Goal: Go to known website: Go to known website

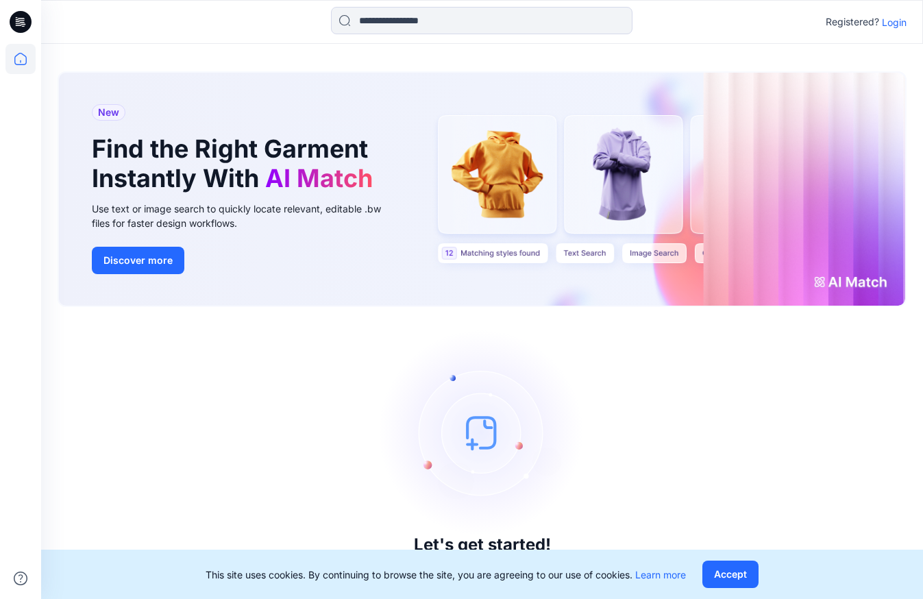
click at [895, 23] on p "Login" at bounding box center [894, 22] width 25 height 14
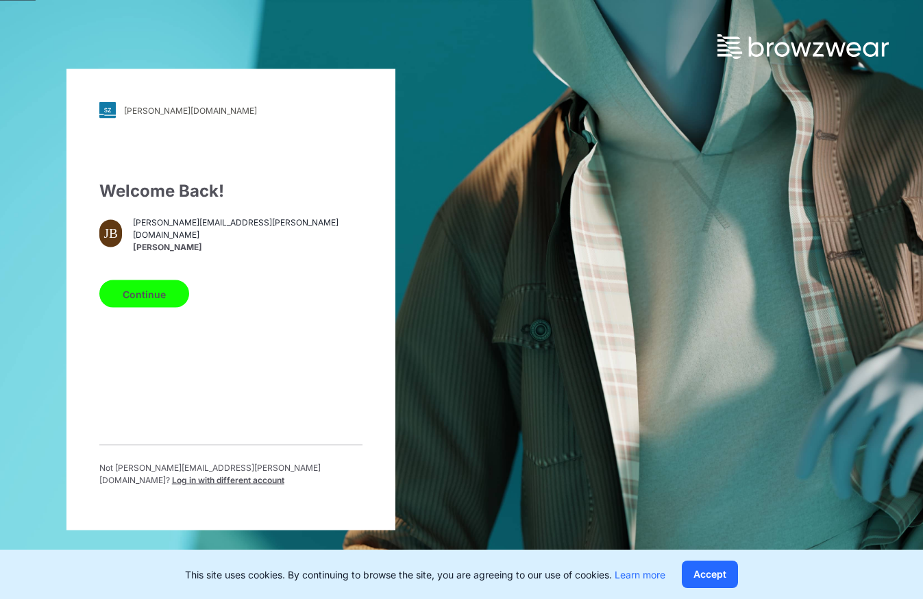
click at [160, 308] on button "Continue" at bounding box center [144, 293] width 90 height 27
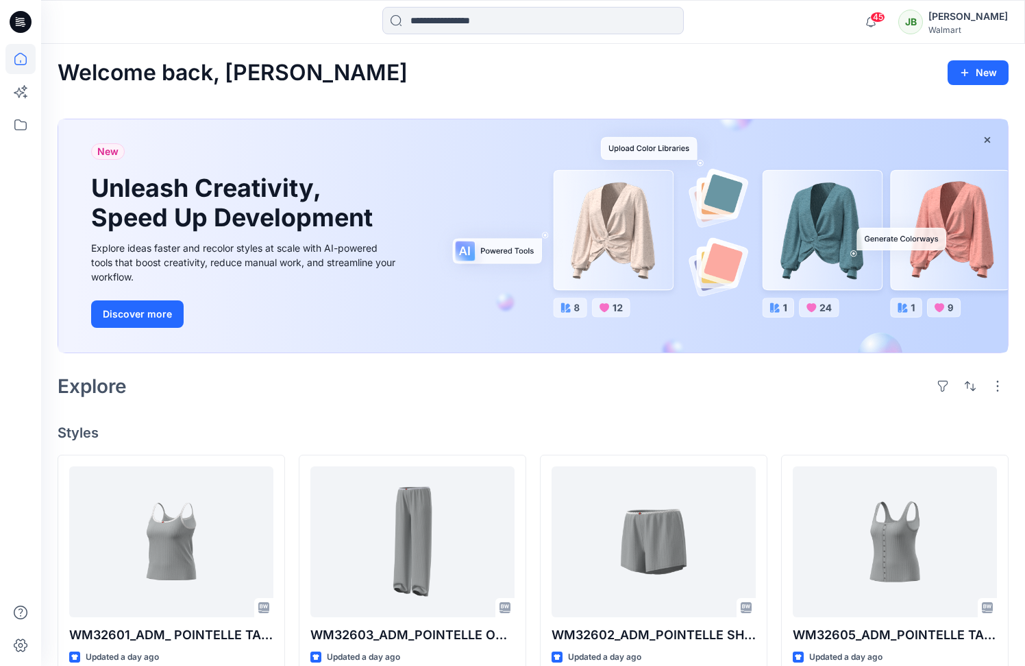
scroll to position [331, 0]
